Goal: Transaction & Acquisition: Obtain resource

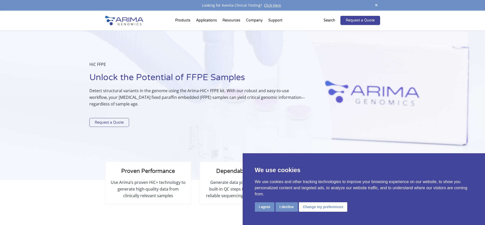
click at [120, 123] on link "Request a Quote" at bounding box center [109, 122] width 40 height 9
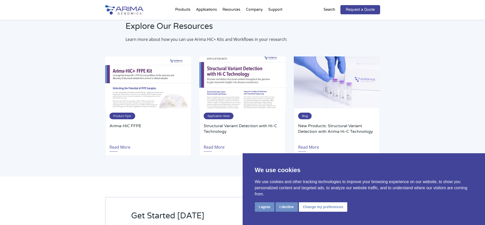
scroll to position [1147, 0]
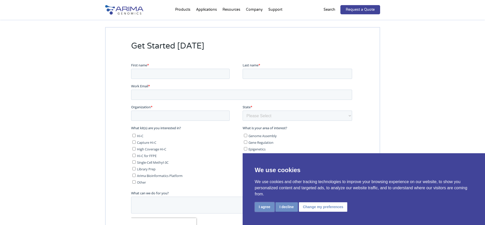
click at [263, 208] on button "I agree" at bounding box center [265, 206] width 20 height 9
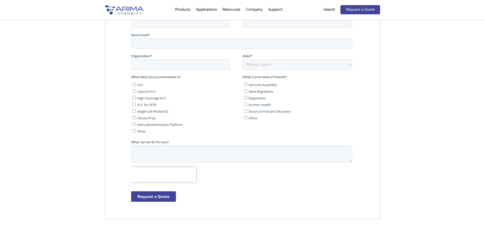
scroll to position [1172, 0]
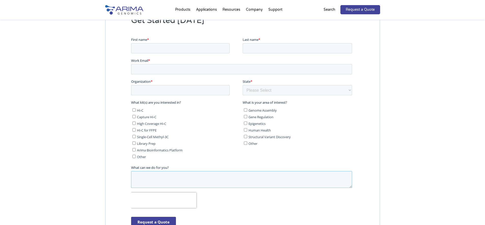
click at [154, 181] on textarea "What can we do for you?" at bounding box center [241, 178] width 221 height 17
type textarea "What does you HiC+ FFPE cost in [GEOGRAPHIC_DATA]?"
click at [151, 47] on input "First name *" at bounding box center [180, 48] width 99 height 10
type input "k"
type input "[PERSON_NAME]"
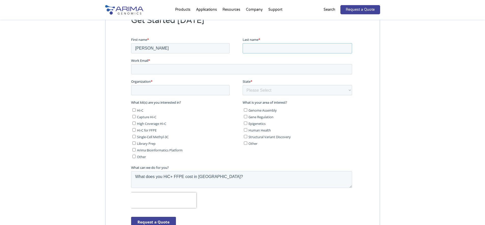
drag, startPoint x: 268, startPoint y: 49, endPoint x: 272, endPoint y: 51, distance: 4.2
click at [268, 49] on input "Last name *" at bounding box center [298, 48] width 110 height 10
type input "Naso"
click at [136, 49] on input "[PERSON_NAME]" at bounding box center [180, 48] width 99 height 10
type input "Julia"
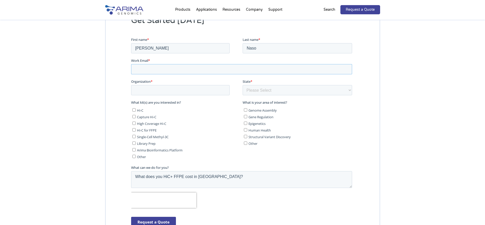
click at [137, 67] on input "Work Email *" at bounding box center [241, 69] width 221 height 10
type input "[PERSON_NAME][EMAIL_ADDRESS][PERSON_NAME][DOMAIN_NAME]"
click at [157, 89] on input "Organization *" at bounding box center [180, 90] width 99 height 10
type input "VGH"
click at [263, 90] on select "Please Select Other/Non-US Alabama Alaska Arizona Arkansas California Colorado …" at bounding box center [298, 90] width 110 height 10
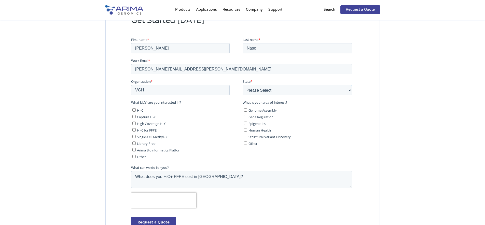
select select "Other/Non-US"
click at [243, 85] on select "Please Select Other/Non-US Alabama Alaska Arizona Arkansas California Colorado …" at bounding box center [298, 90] width 110 height 10
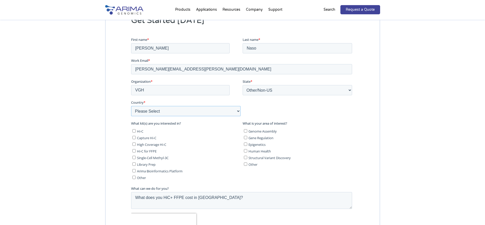
click at [168, 110] on select "Please Select Afghanistan Åland Islands Albania Algeria American Samoa Andorra …" at bounding box center [186, 111] width 110 height 10
select select "Canada"
click at [131, 106] on select "Please Select Afghanistan Åland Islands Albania Algeria American Samoa Andorra …" at bounding box center [186, 111] width 110 height 10
click at [135, 150] on input "Hi-C for FFPE" at bounding box center [133, 150] width 3 height 3
checkbox input "true"
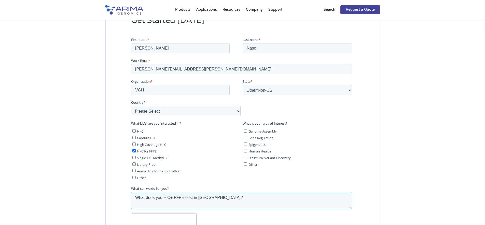
click at [171, 197] on textarea "What does you HiC+ FFPE cost in canada?" at bounding box center [241, 199] width 221 height 17
click at [183, 197] on textarea "What does you HiC FFPE cost in canada?" at bounding box center [241, 199] width 221 height 17
click at [203, 198] on textarea "What does you HiC FFPE kit cost in canada?" at bounding box center [241, 199] width 221 height 17
click at [216, 195] on textarea "What does you HiC FFPE kit cost in Canada?" at bounding box center [241, 199] width 221 height 17
click at [219, 195] on textarea "What does you HiC FFPE kit cost in Canada?" at bounding box center [241, 199] width 221 height 17
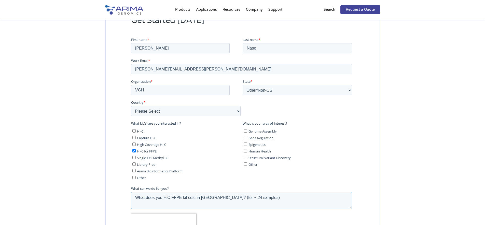
scroll to position [1300, 0]
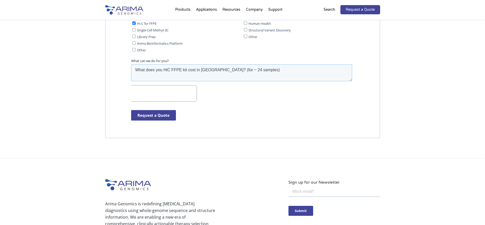
type textarea "What does you HiC FFPE kit cost in Canada? (for ~ 24 samples)"
drag, startPoint x: 165, startPoint y: 118, endPoint x: 190, endPoint y: 121, distance: 25.0
click at [167, 118] on input "Request a Quote" at bounding box center [153, 115] width 45 height 10
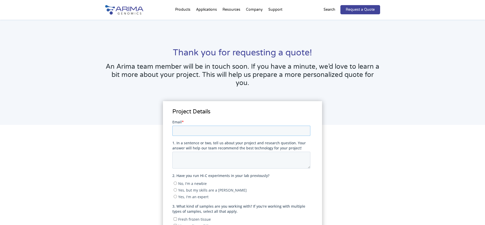
click at [210, 130] on input "Email *" at bounding box center [242, 130] width 138 height 10
type input "[PERSON_NAME][EMAIL_ADDRESS][PERSON_NAME][DOMAIN_NAME]"
click at [232, 154] on textarea "1. In a sentence or two, tell us about your project and research question. Your…" at bounding box center [242, 159] width 138 height 17
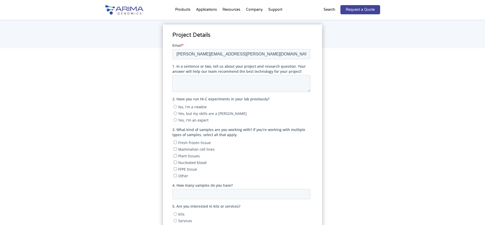
click at [174, 106] on input "No, I'm a newbie" at bounding box center [175, 105] width 3 height 3
radio input "true"
click at [187, 80] on textarea "1. In a sentence or two, tell us about your project and research question. Your…" at bounding box center [242, 83] width 138 height 17
type textarea "[MEDICAL_DATA] ffpe"
click at [174, 167] on input "FFPE tissue" at bounding box center [175, 168] width 3 height 3
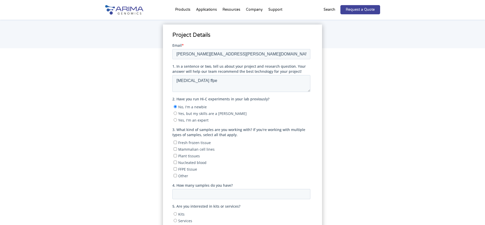
checkbox input "true"
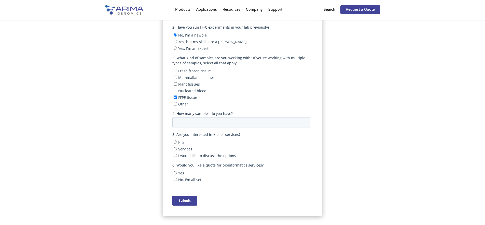
scroll to position [153, 0]
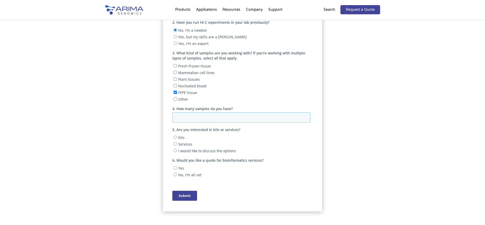
click at [182, 119] on input "4. How many samples do you have?" at bounding box center [242, 117] width 138 height 10
type input "24"
click at [177, 138] on input "Kits" at bounding box center [175, 136] width 3 height 3
radio input "true"
click at [175, 168] on input "Yes" at bounding box center [175, 167] width 3 height 3
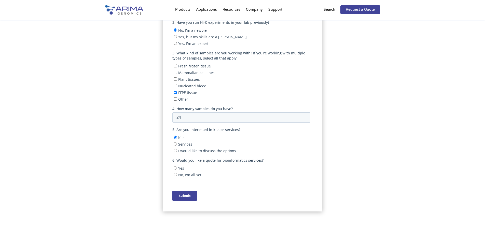
radio input "true"
click at [185, 201] on div "Submit" at bounding box center [243, 195] width 140 height 19
click at [189, 197] on input "Submit" at bounding box center [185, 195] width 25 height 10
